Goal: Transaction & Acquisition: Purchase product/service

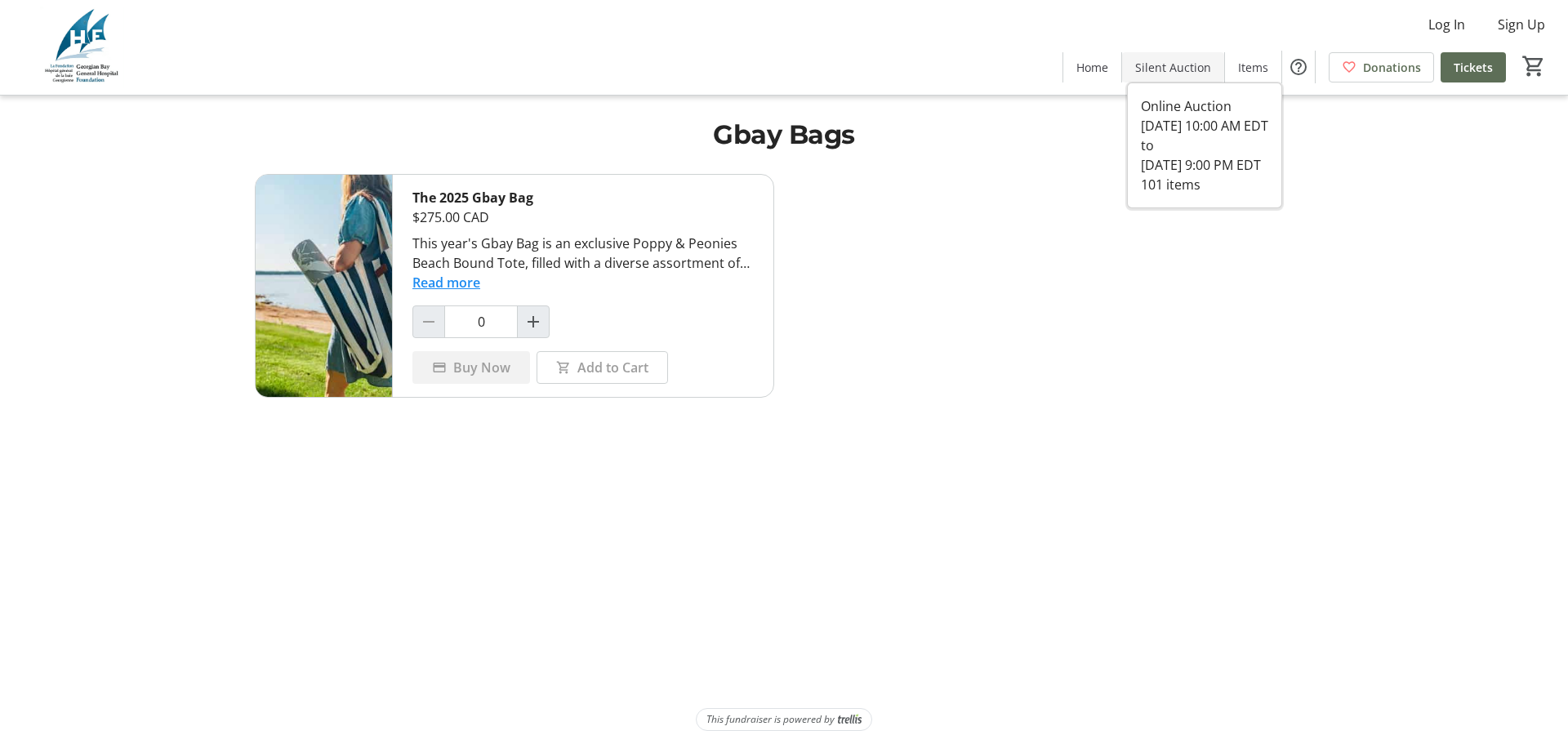
click at [1187, 71] on span "Silent Auction" at bounding box center [1173, 67] width 76 height 17
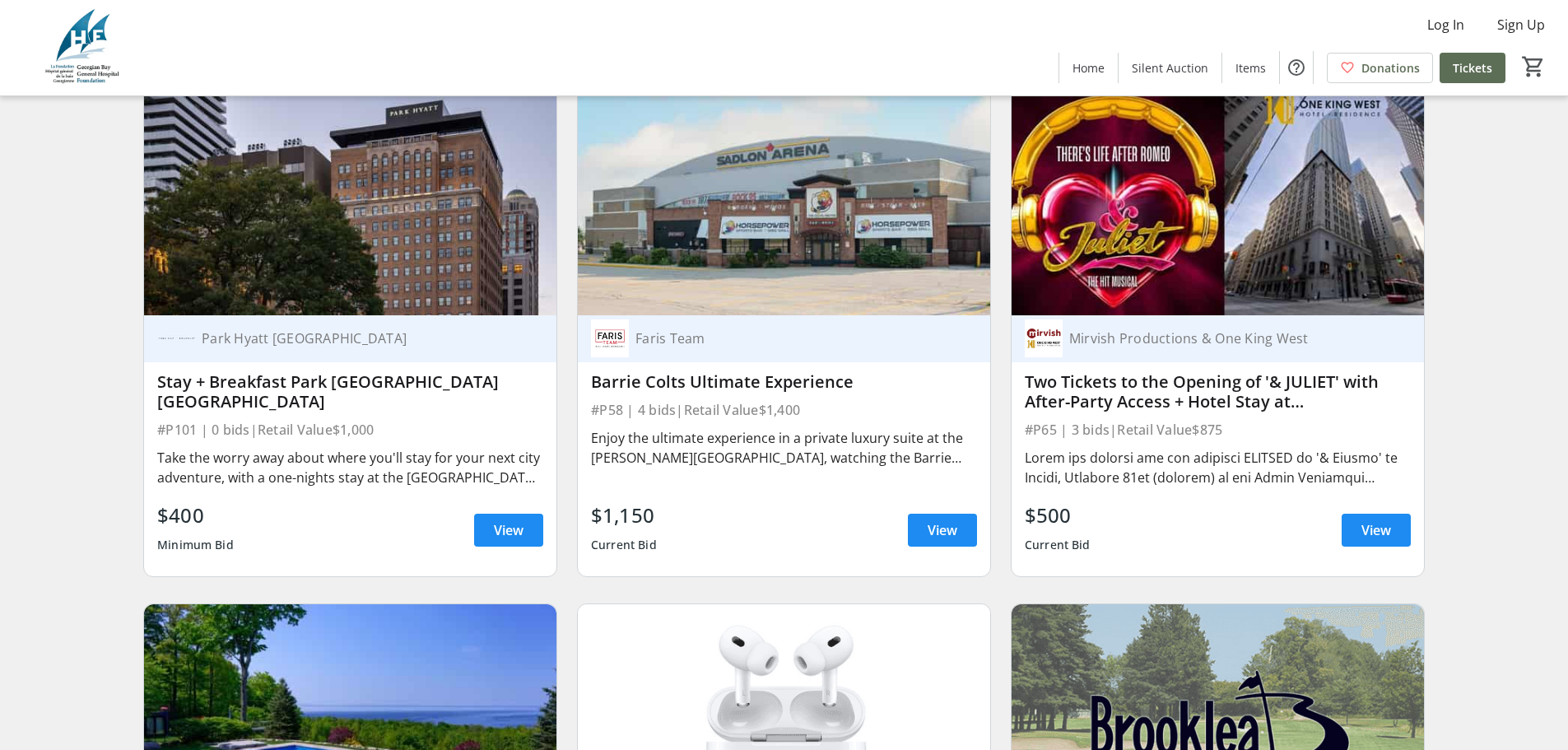
scroll to position [742, 0]
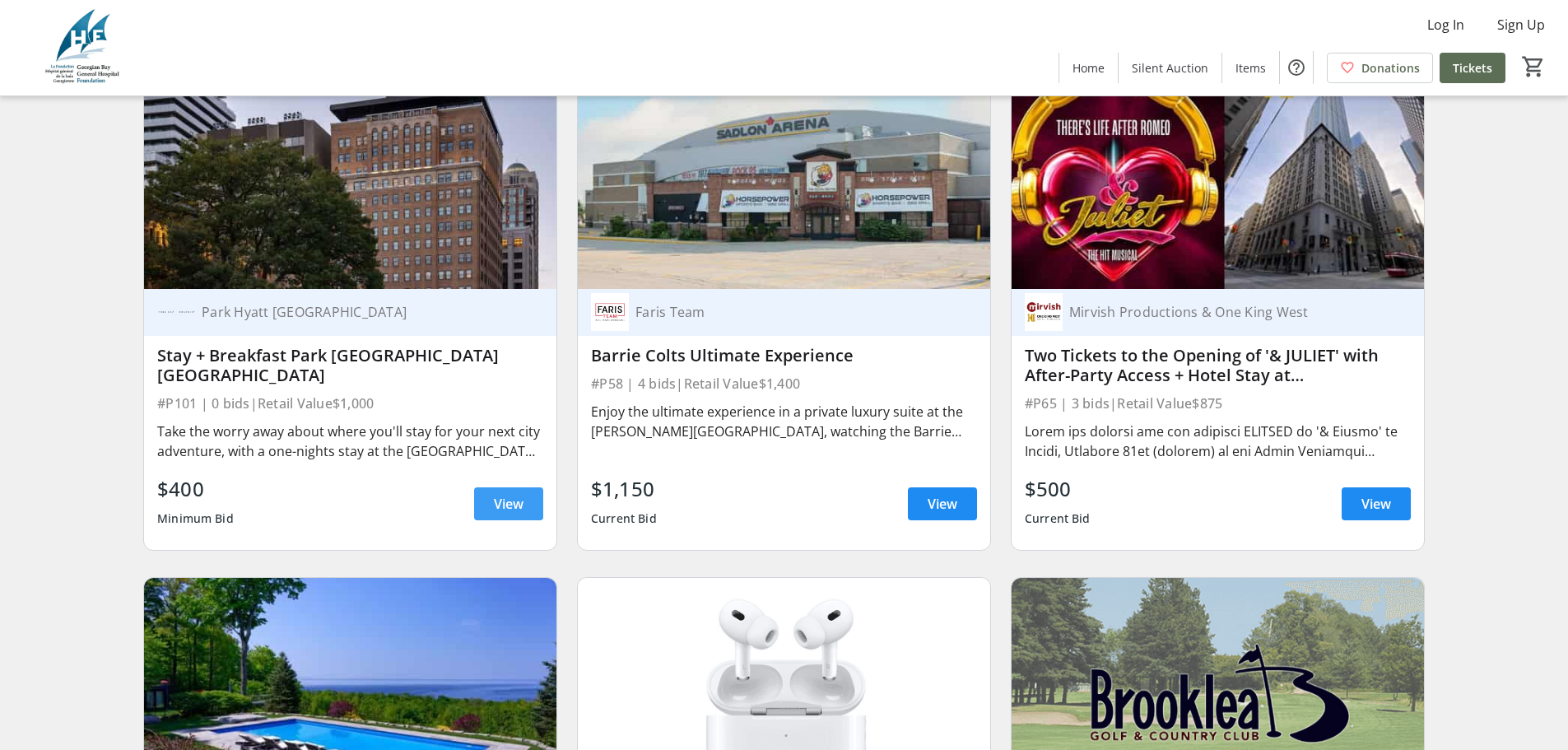
click at [511, 506] on span "View" at bounding box center [509, 503] width 30 height 20
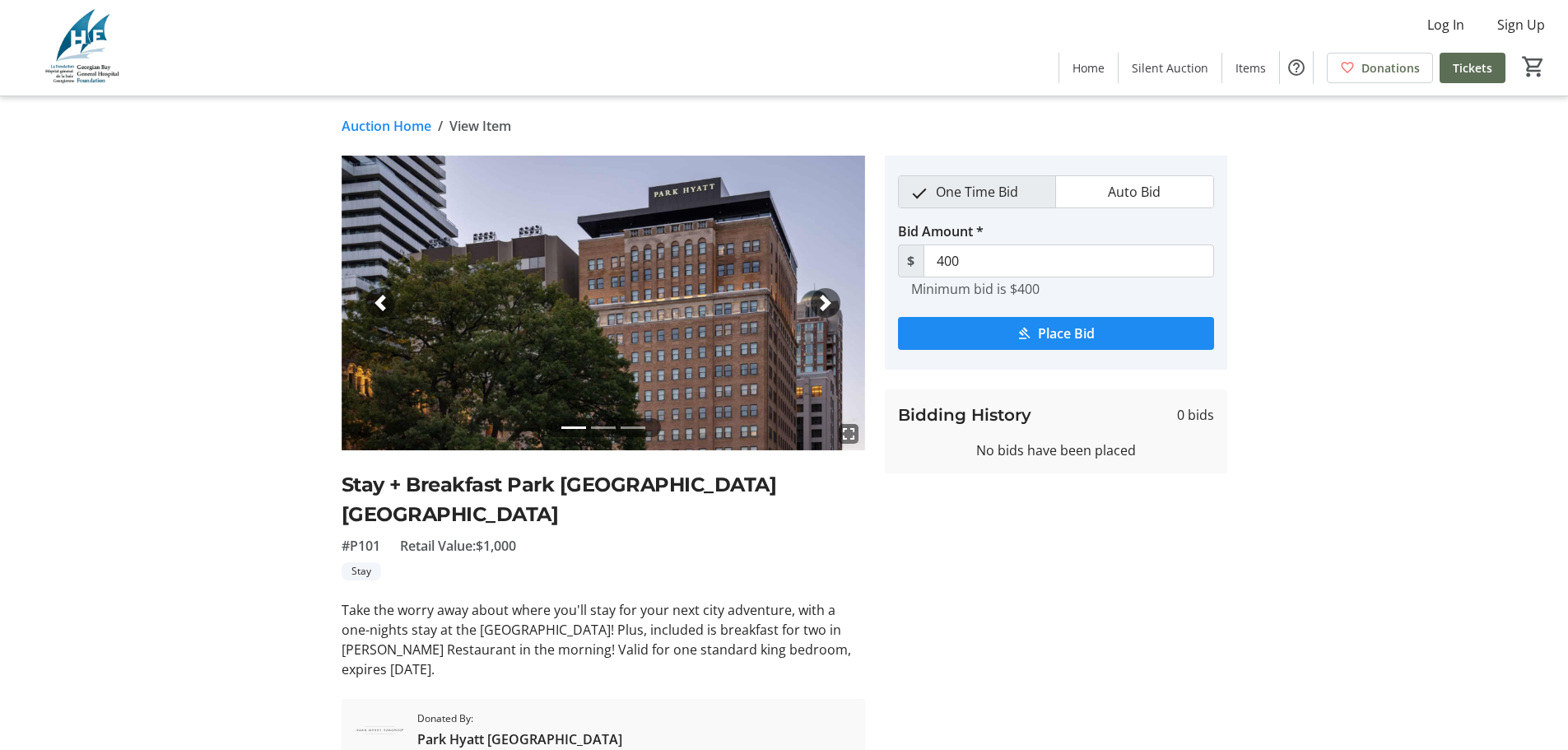
click at [830, 298] on span "button" at bounding box center [826, 303] width 17 height 17
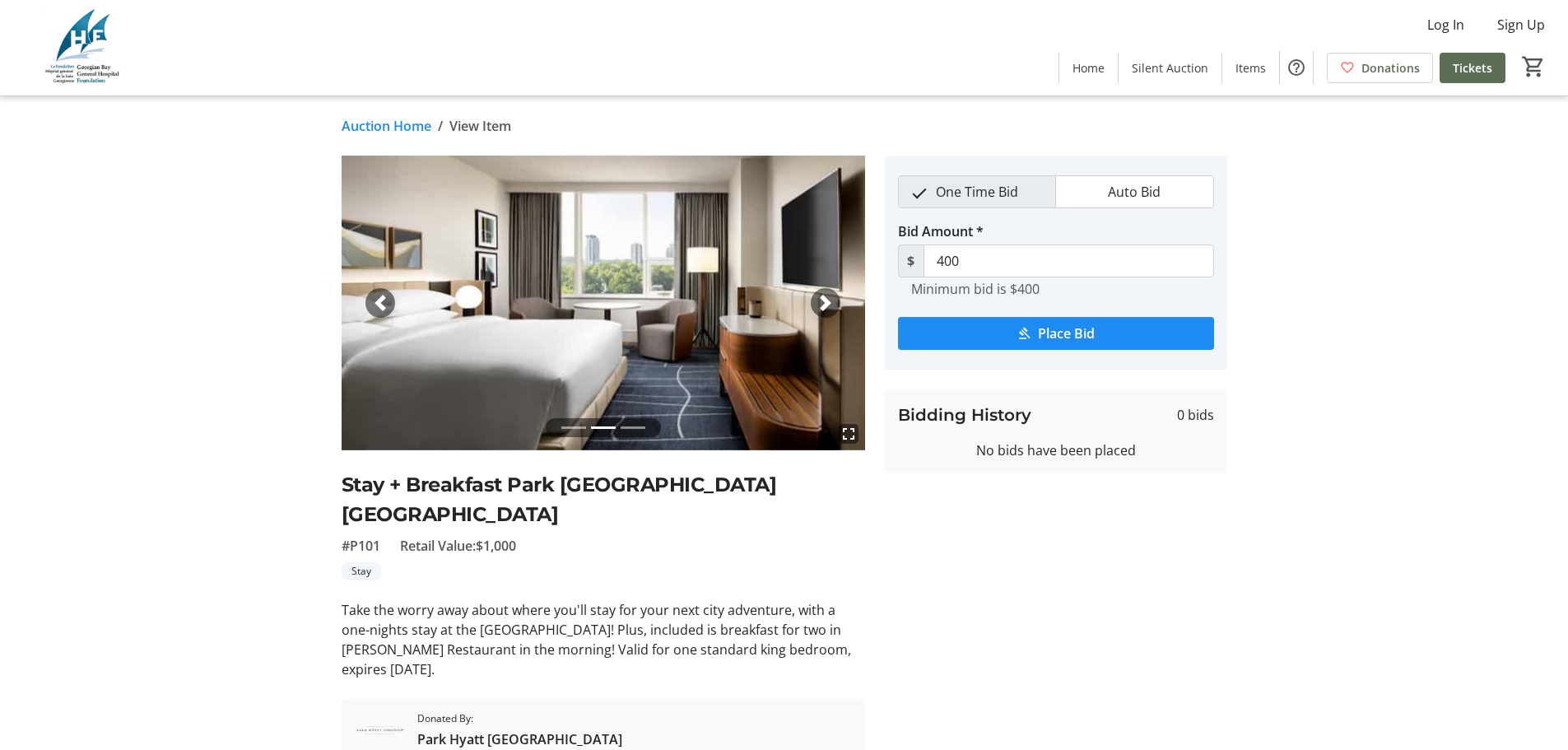
click at [830, 298] on span "button" at bounding box center [826, 303] width 17 height 17
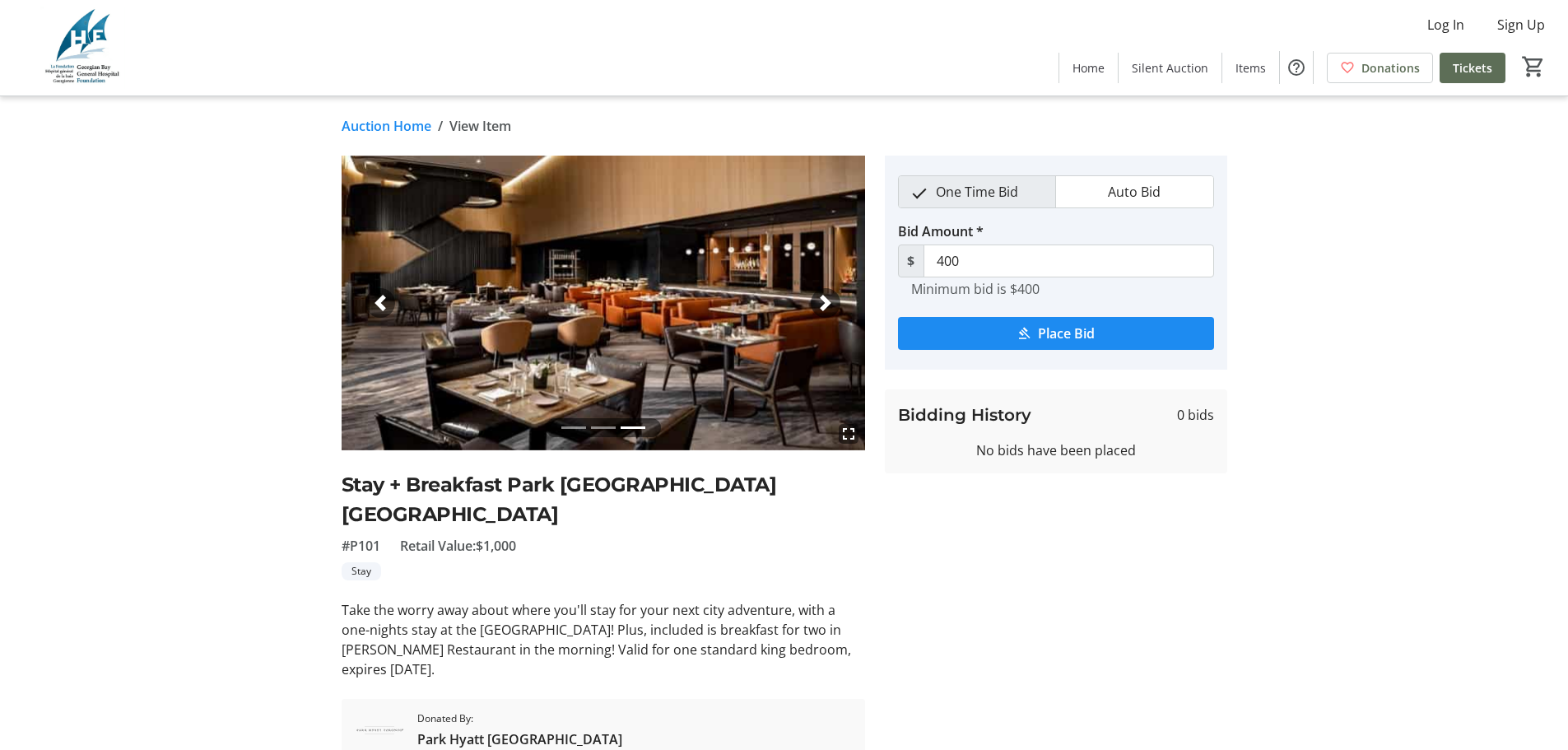
click at [830, 298] on span "button" at bounding box center [826, 303] width 17 height 17
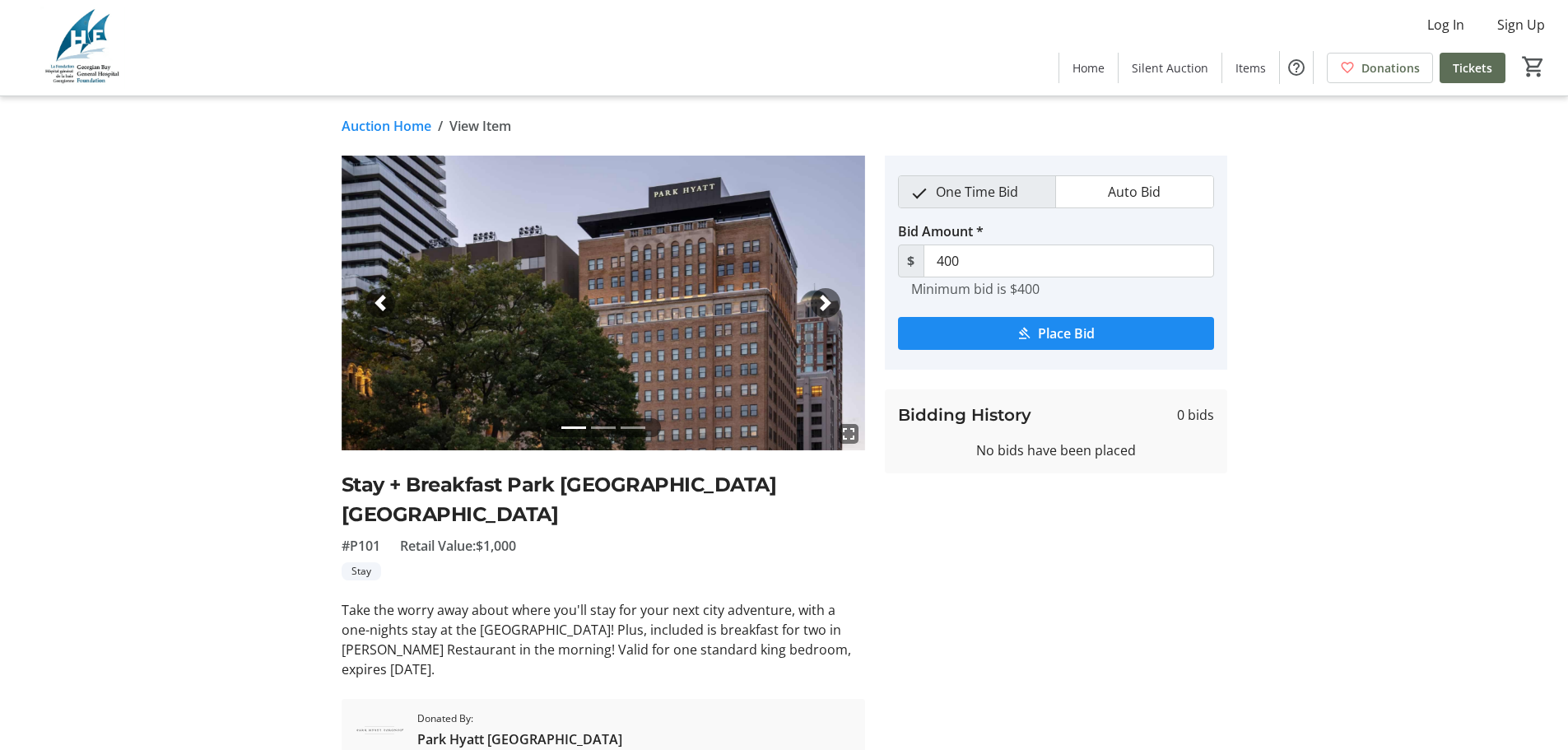
click at [830, 298] on span "button" at bounding box center [826, 303] width 17 height 17
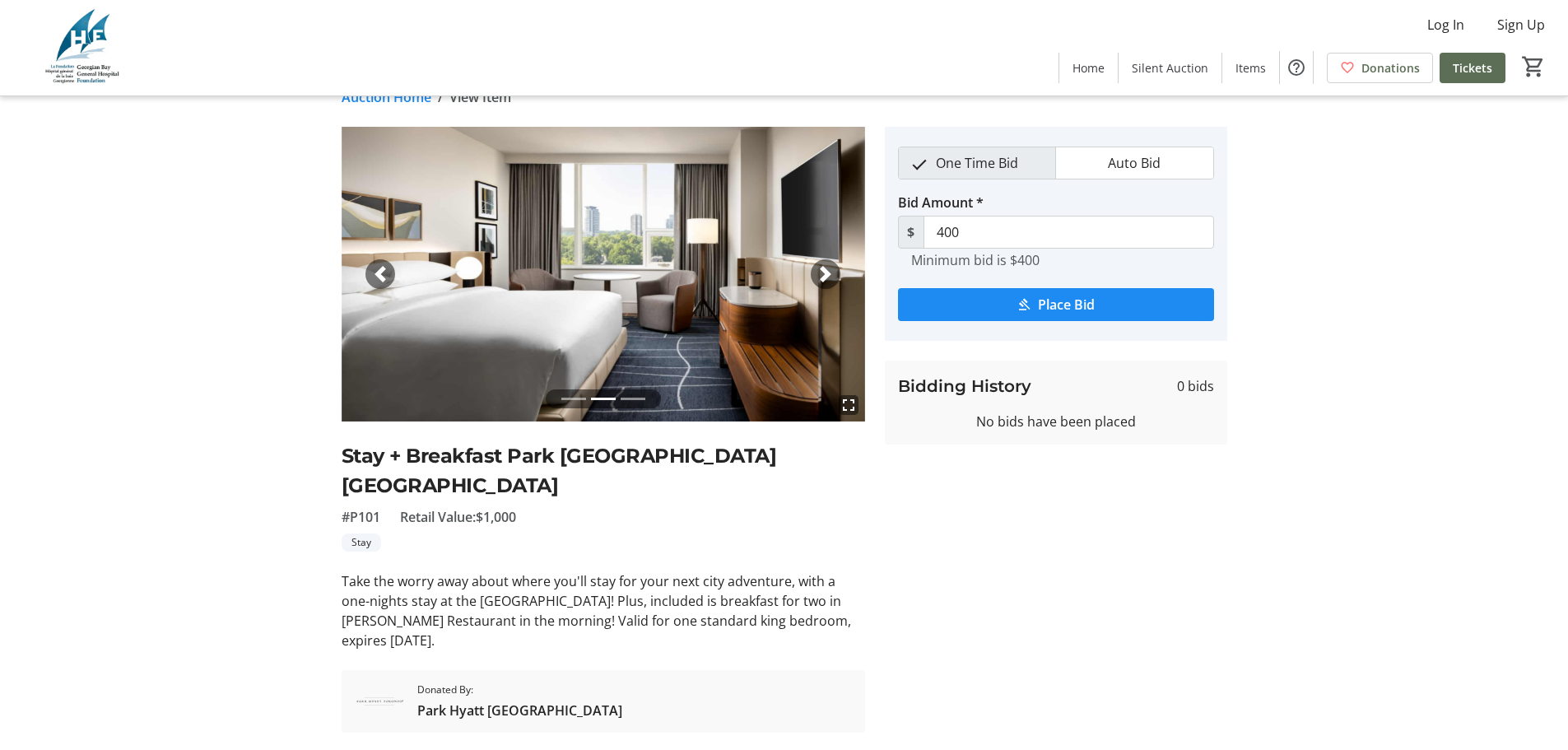
scroll to position [44, 0]
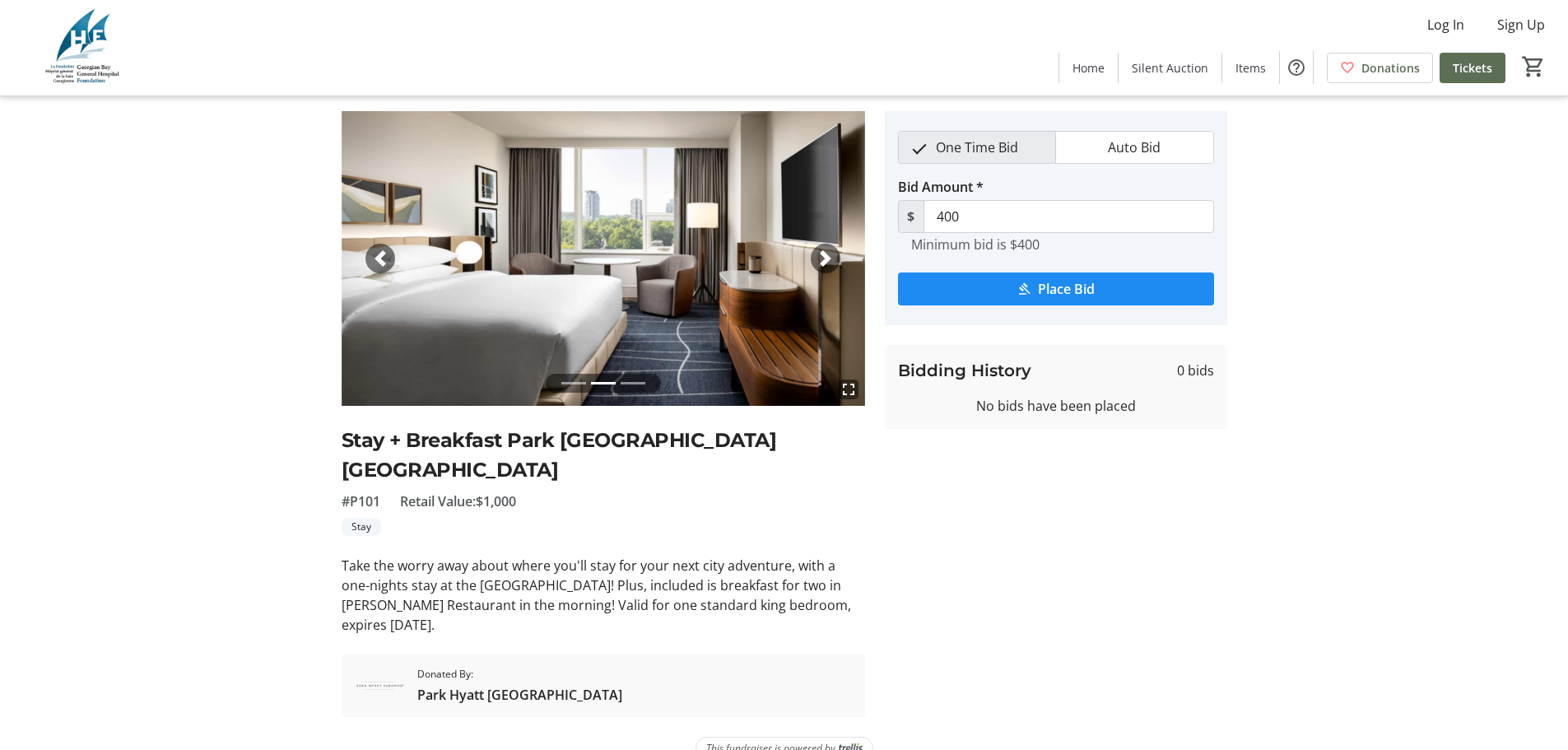
click at [822, 254] on span "button" at bounding box center [826, 259] width 17 height 17
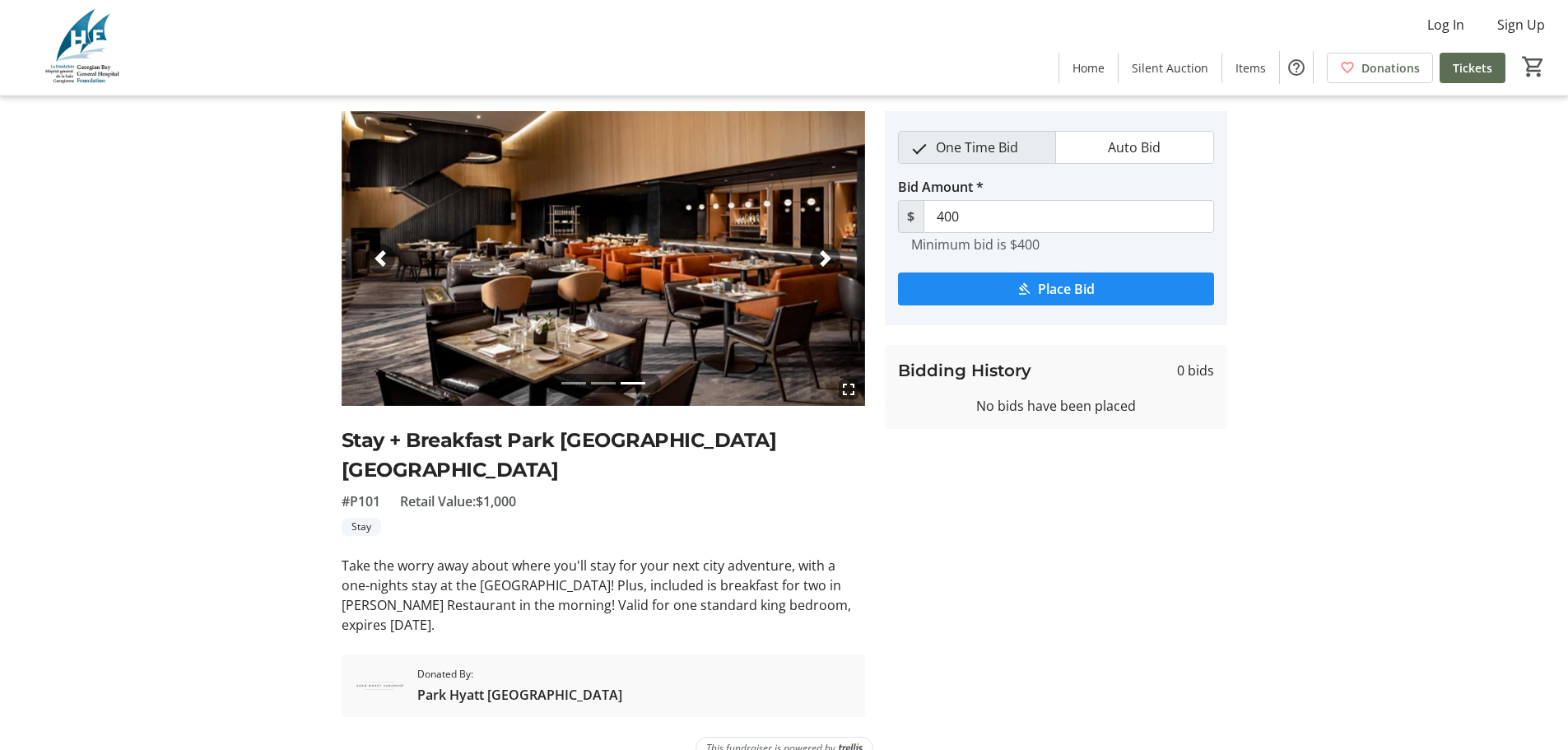
click at [822, 254] on span "button" at bounding box center [826, 259] width 17 height 17
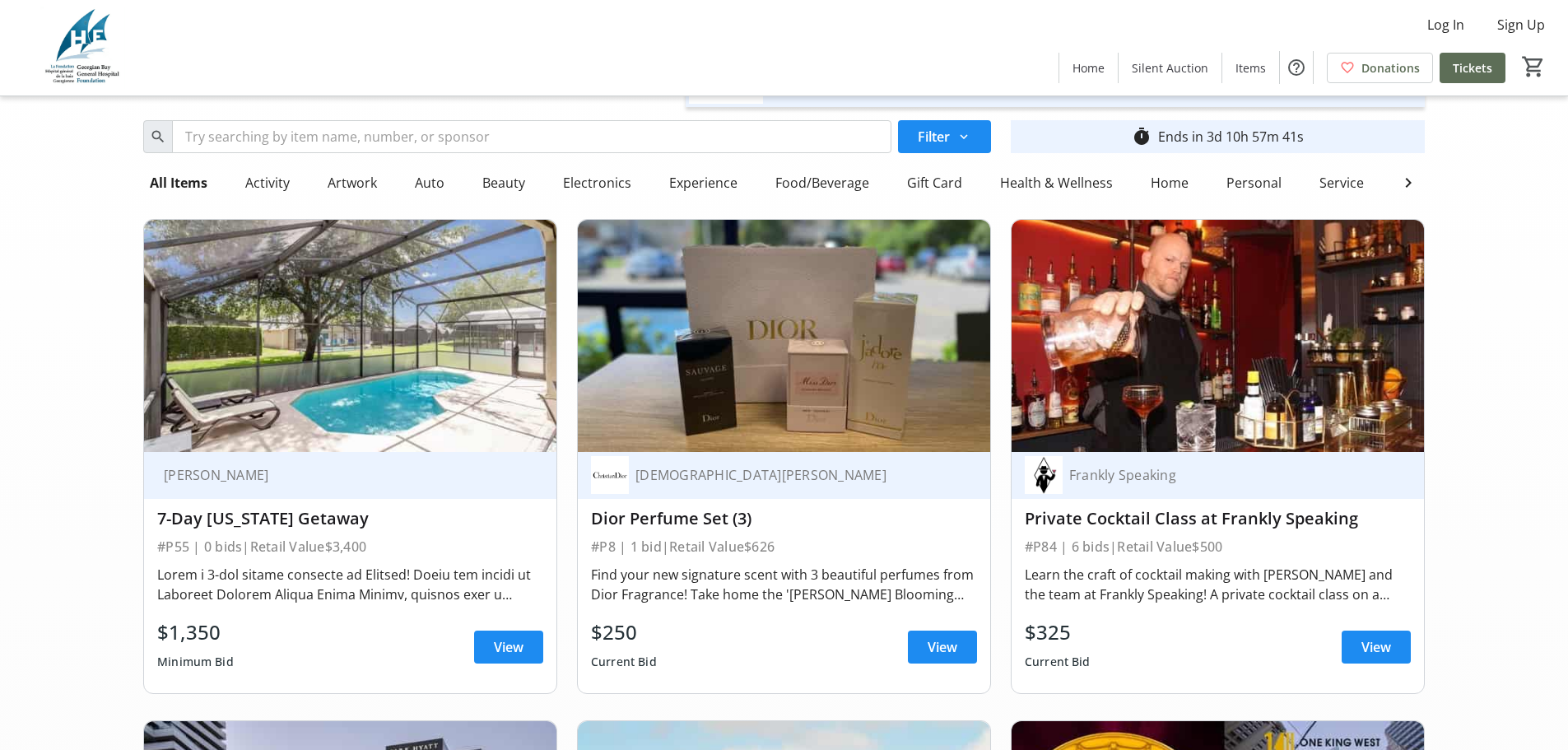
scroll to position [164, 0]
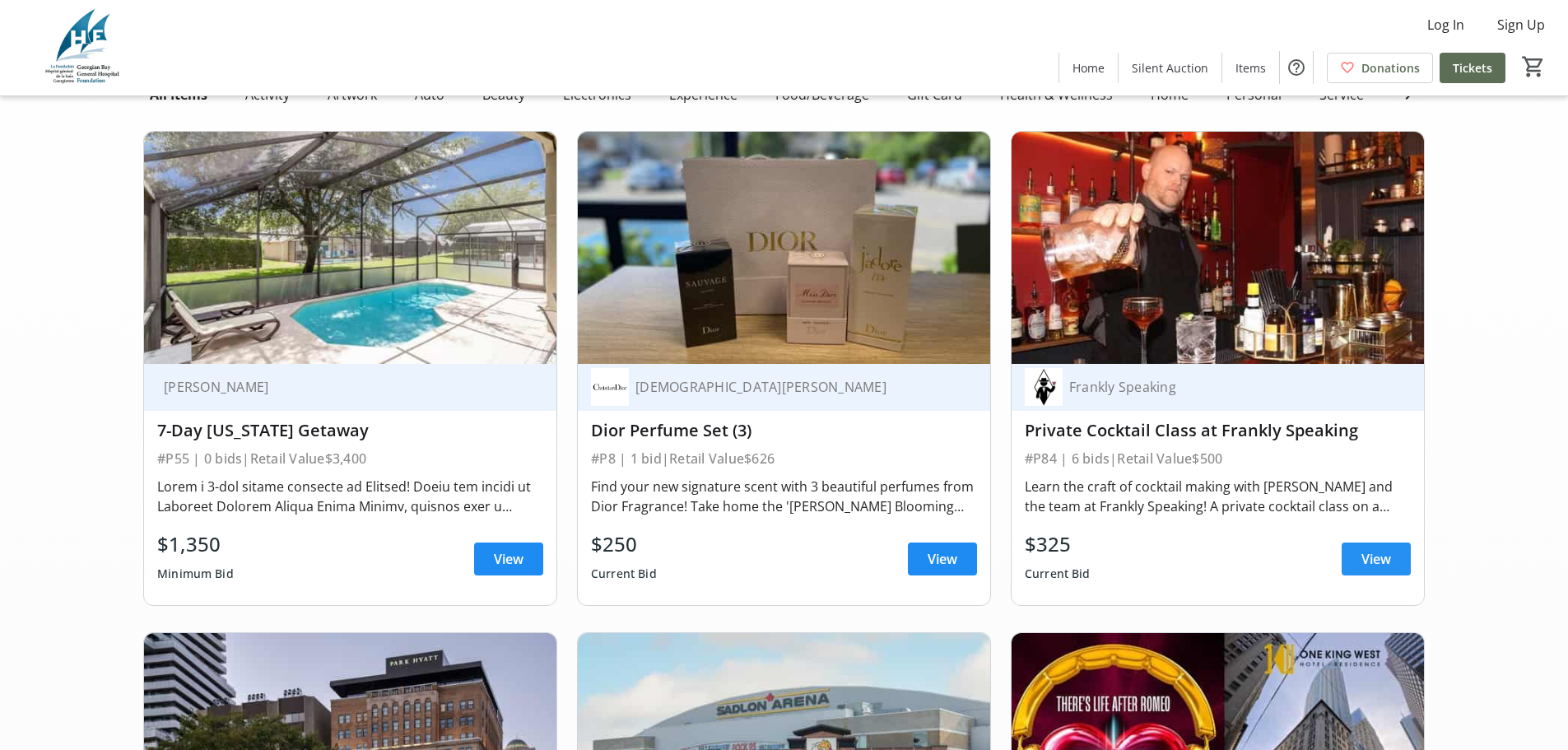
click at [1376, 569] on span "View" at bounding box center [1377, 559] width 30 height 20
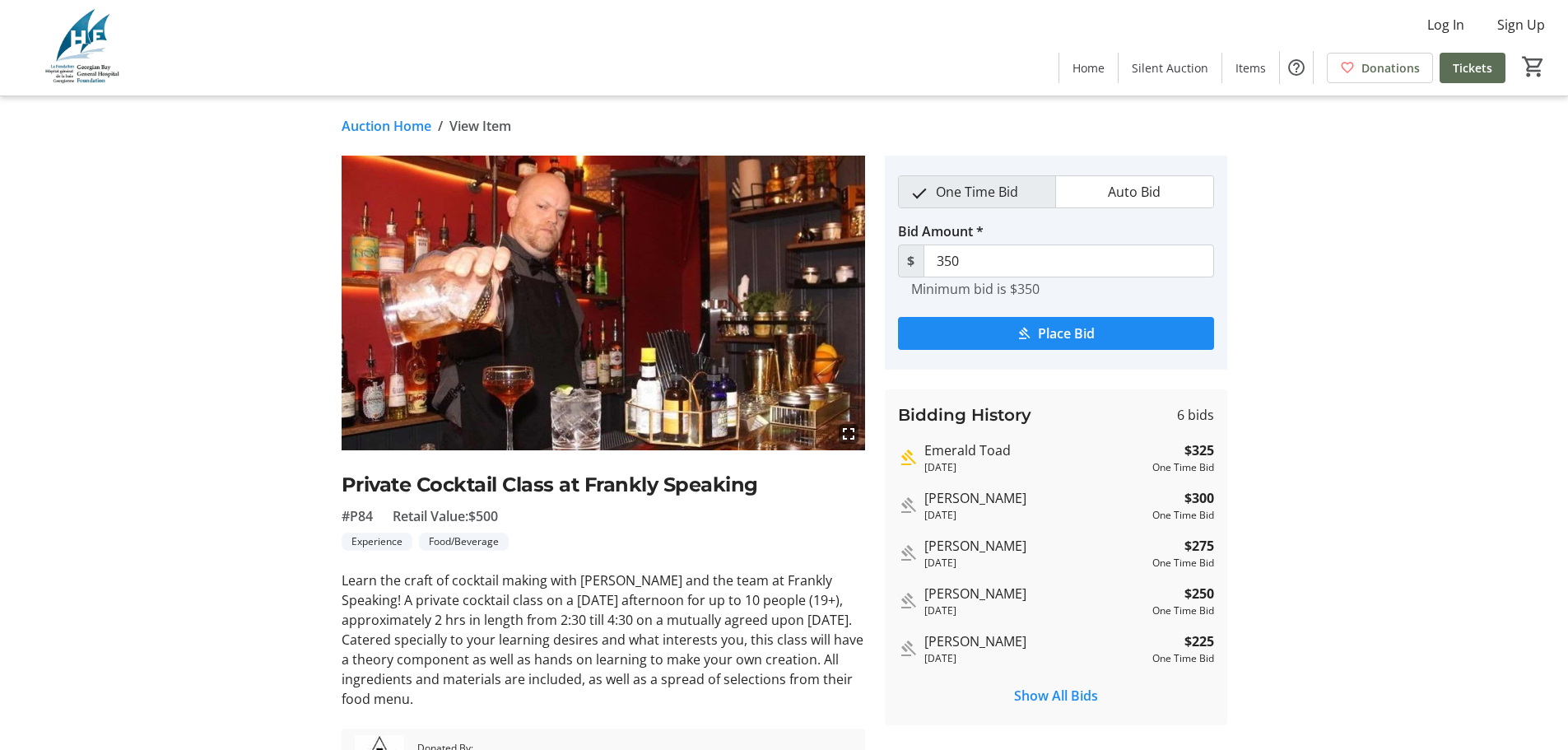
click at [1404, 186] on tr-auction-item-details-ui "Auction Home / View Item fullscreen Private Cocktail Class at Frankly Speaking …" at bounding box center [784, 475] width 1568 height 758
click at [1411, 226] on tr-auction-item-details-ui "Auction Home / View Item fullscreen Private Cocktail Class at Frankly Speaking …" at bounding box center [784, 475] width 1568 height 758
